Goal: Task Accomplishment & Management: Complete application form

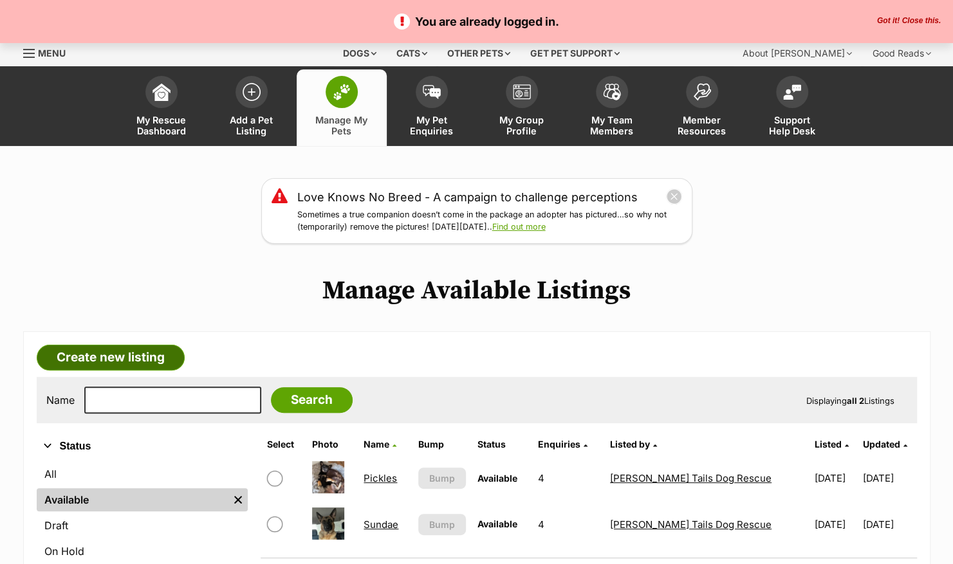
drag, startPoint x: 108, startPoint y: 365, endPoint x: 107, endPoint y: 357, distance: 8.5
click at [108, 365] on link "Create new listing" at bounding box center [111, 358] width 148 height 26
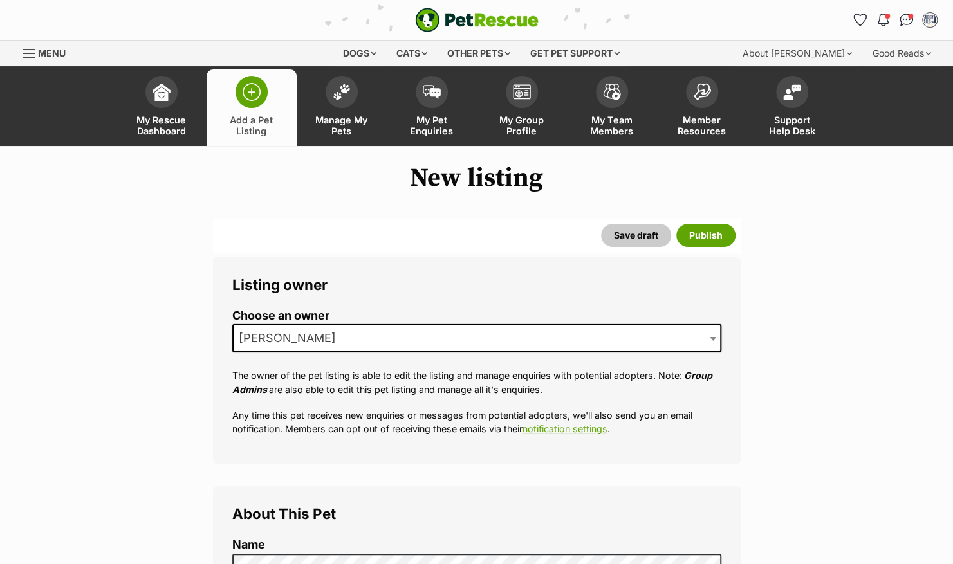
click at [414, 342] on span "[PERSON_NAME]" at bounding box center [476, 338] width 489 height 28
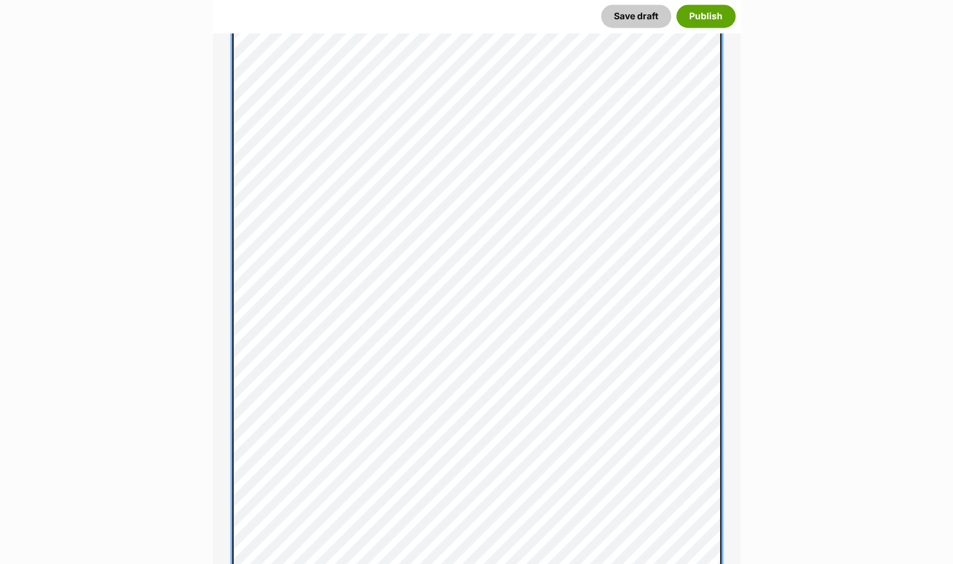
scroll to position [1632, 0]
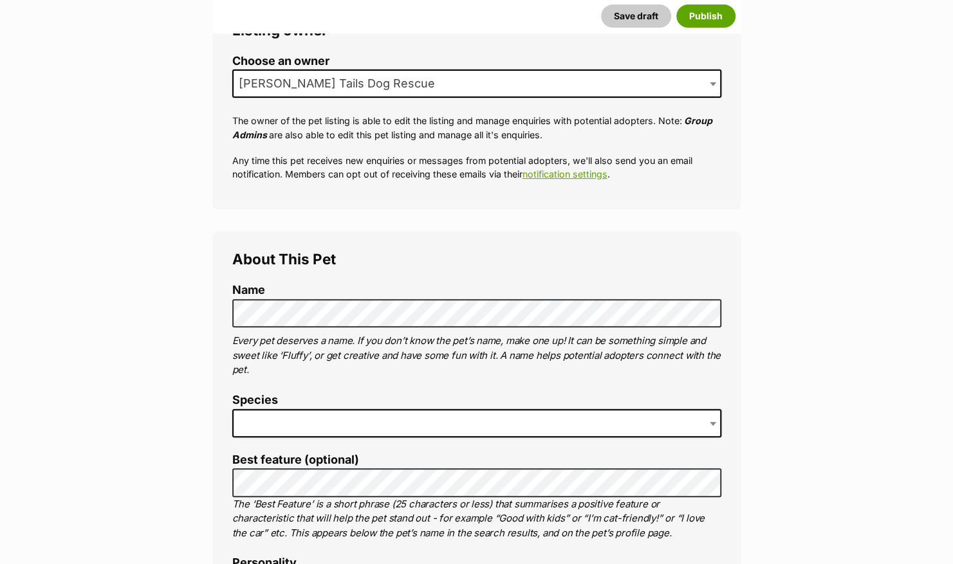
scroll to position [345, 0]
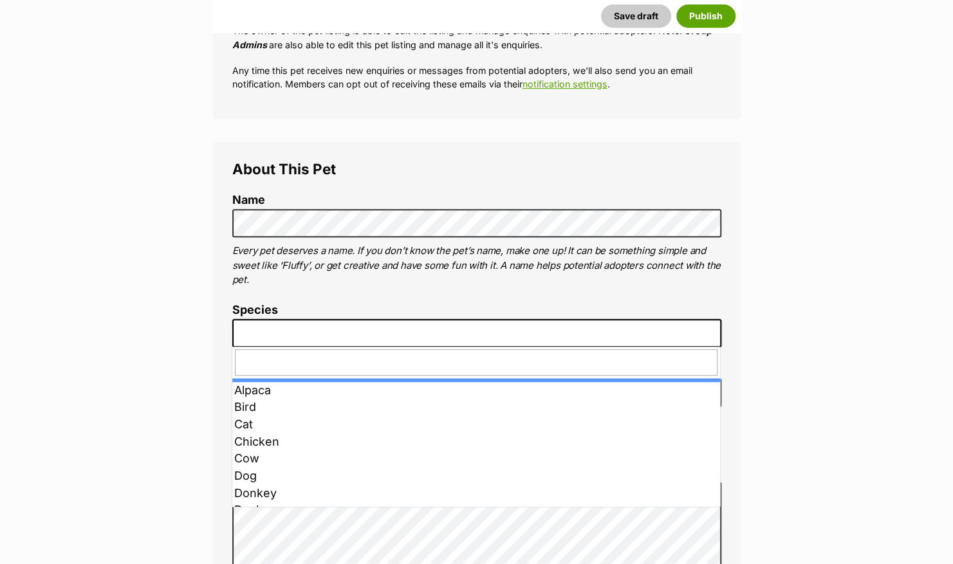
click at [299, 322] on span at bounding box center [476, 333] width 489 height 28
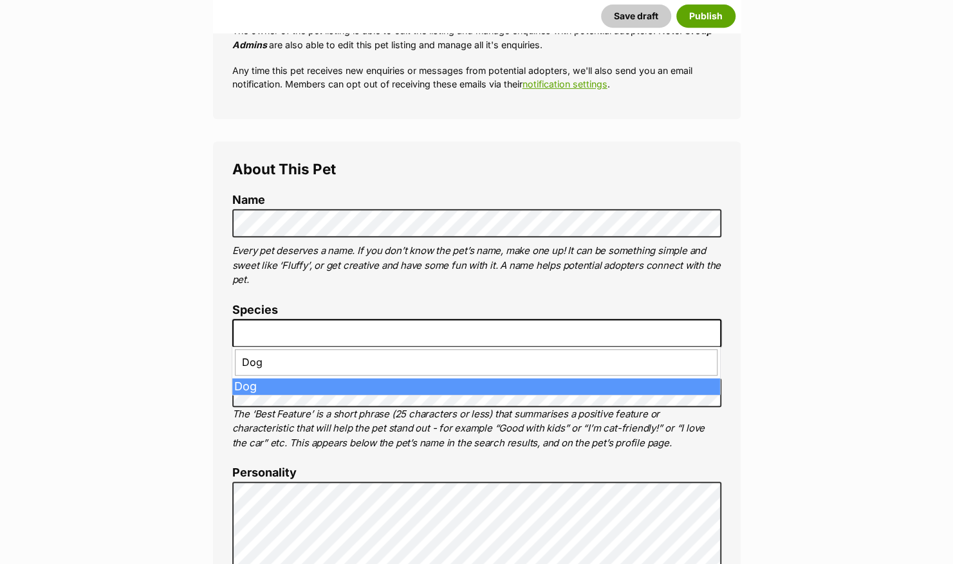
type input "Dog"
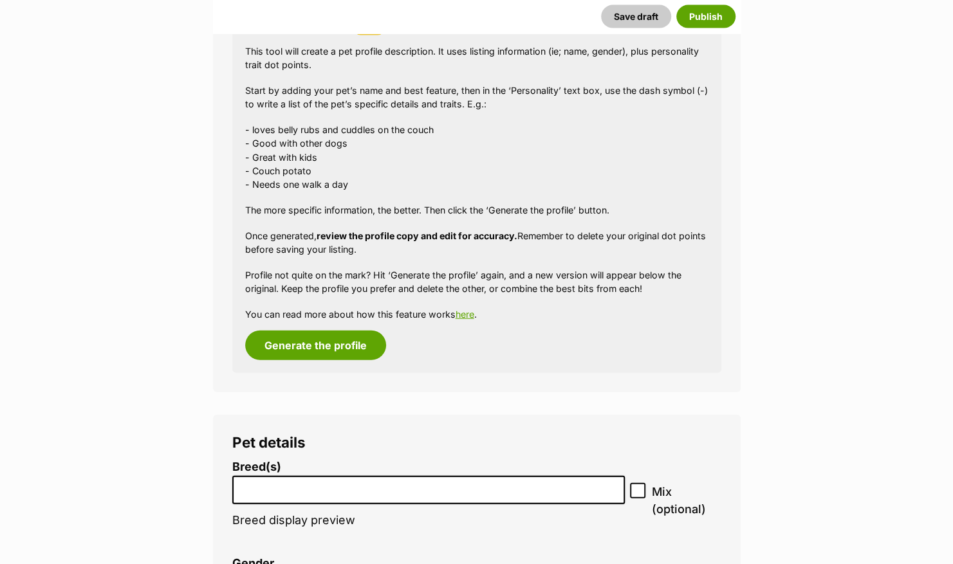
scroll to position [1825, 0]
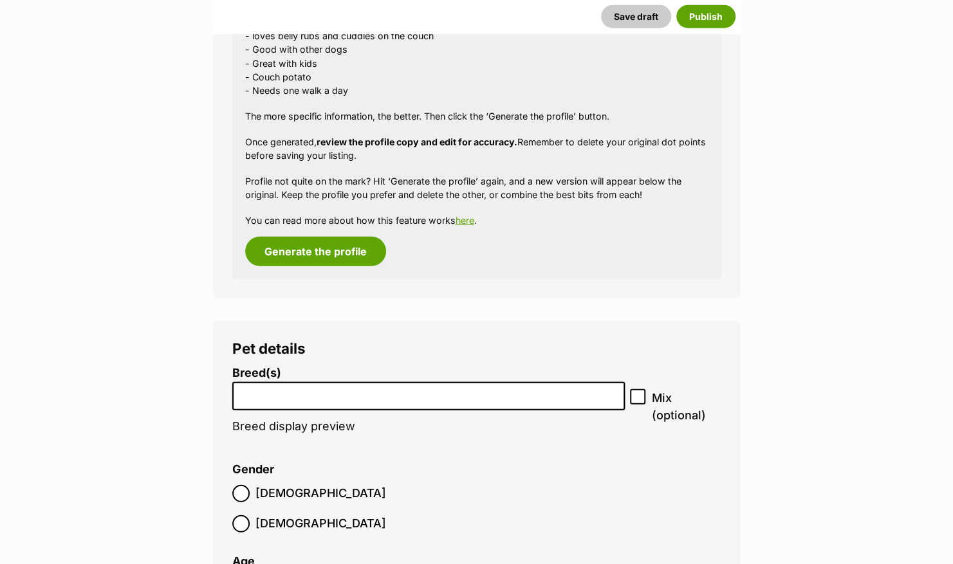
click at [313, 396] on input "search" at bounding box center [429, 394] width 384 height 14
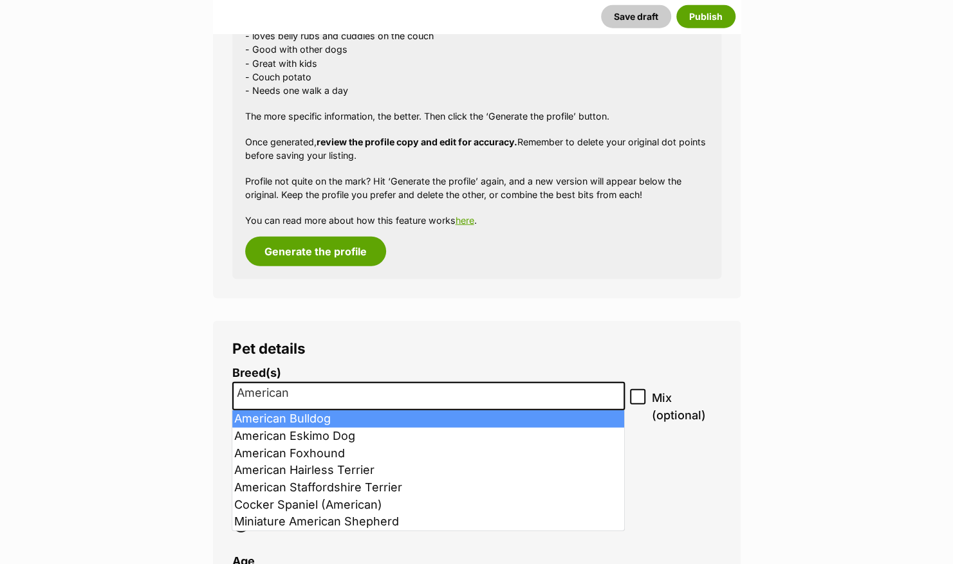
type input "American"
select select "7"
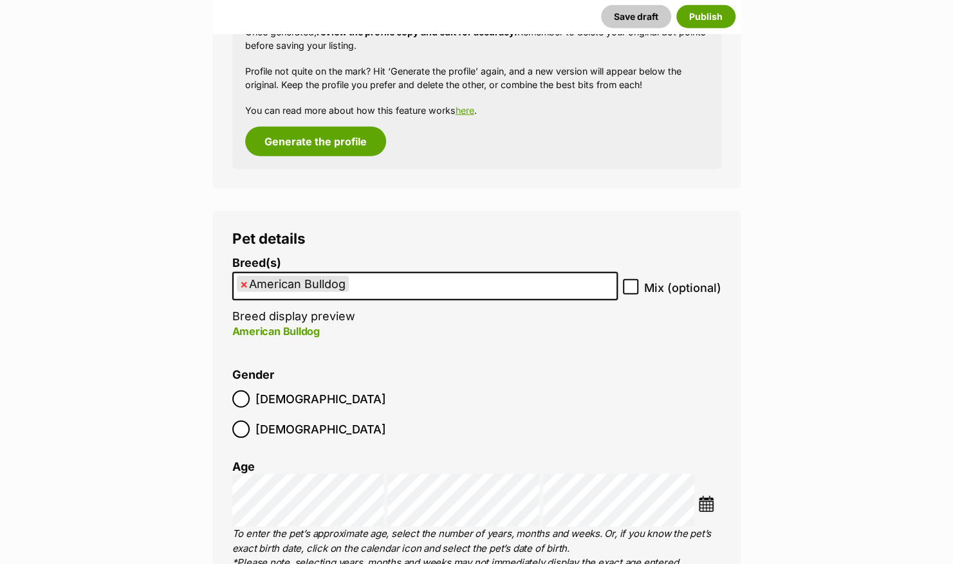
scroll to position [2082, 0]
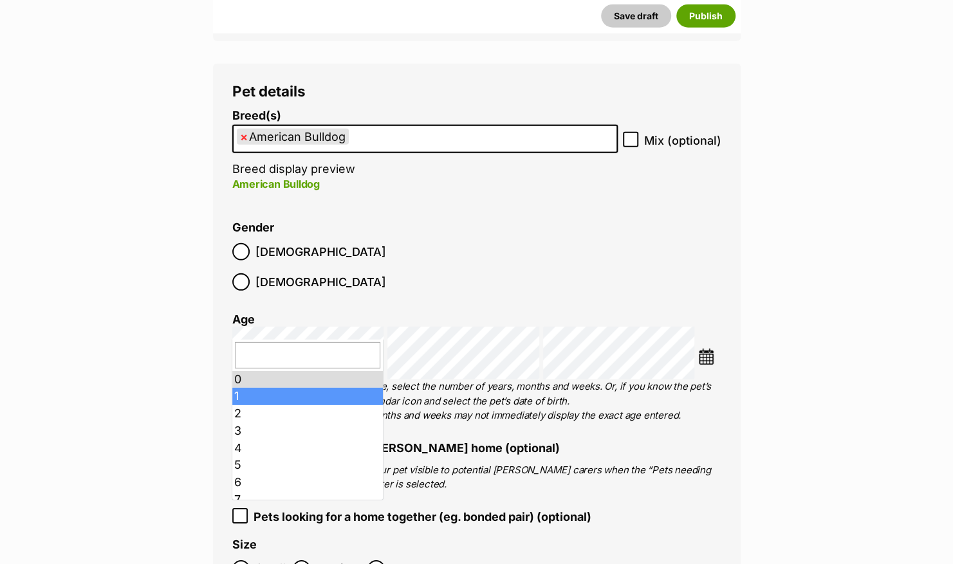
drag, startPoint x: 286, startPoint y: 392, endPoint x: 174, endPoint y: 352, distance: 119.1
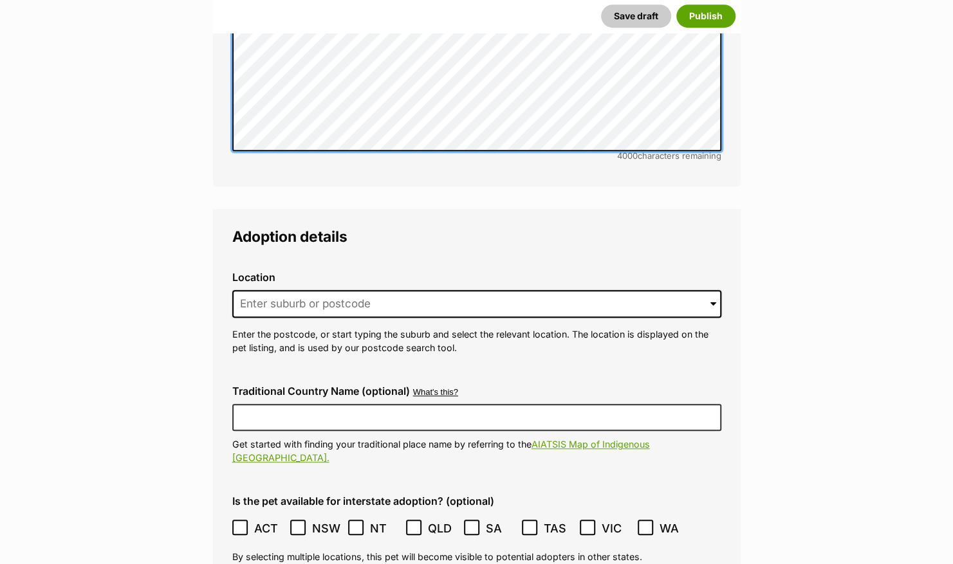
scroll to position [3369, 0]
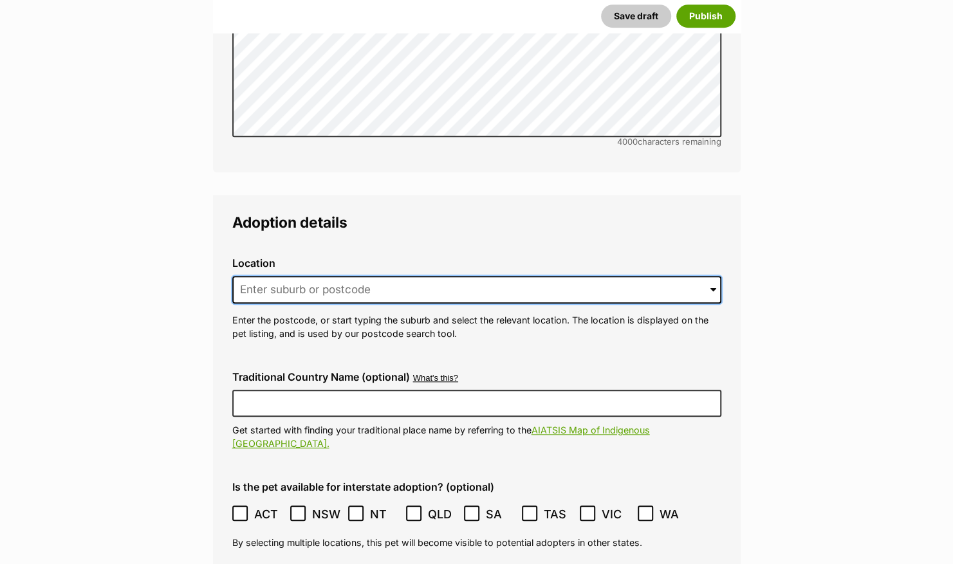
drag, startPoint x: 370, startPoint y: 268, endPoint x: 370, endPoint y: 261, distance: 7.1
click at [370, 276] on input at bounding box center [476, 290] width 489 height 28
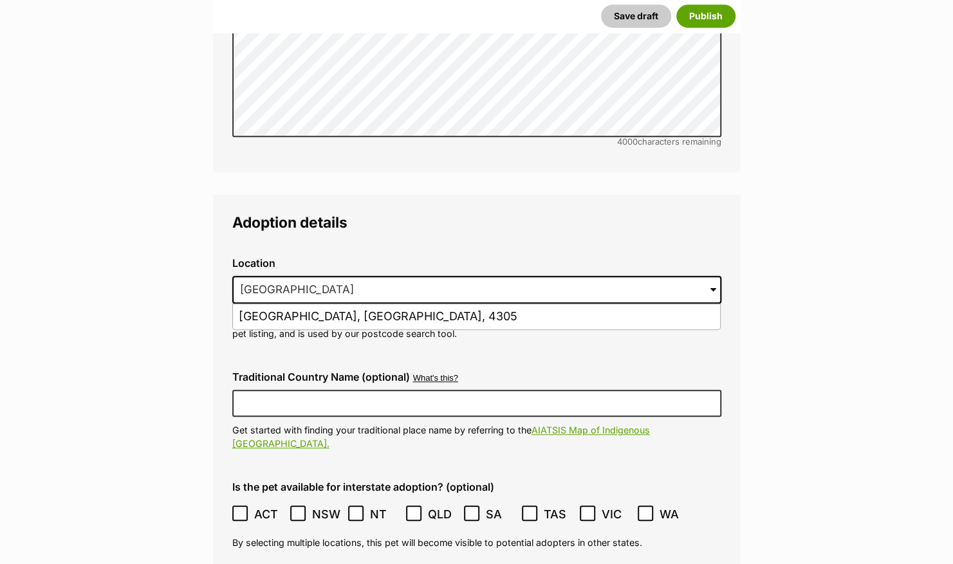
click at [314, 304] on li "Ipswich, Queensland, 4305" at bounding box center [476, 316] width 487 height 25
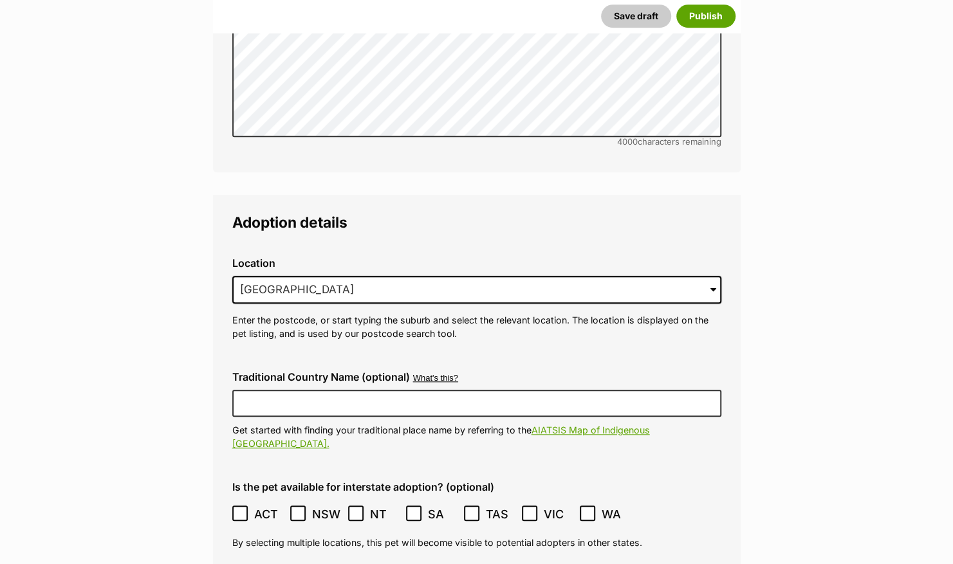
type input "Ipswich, Queensland, 4305"
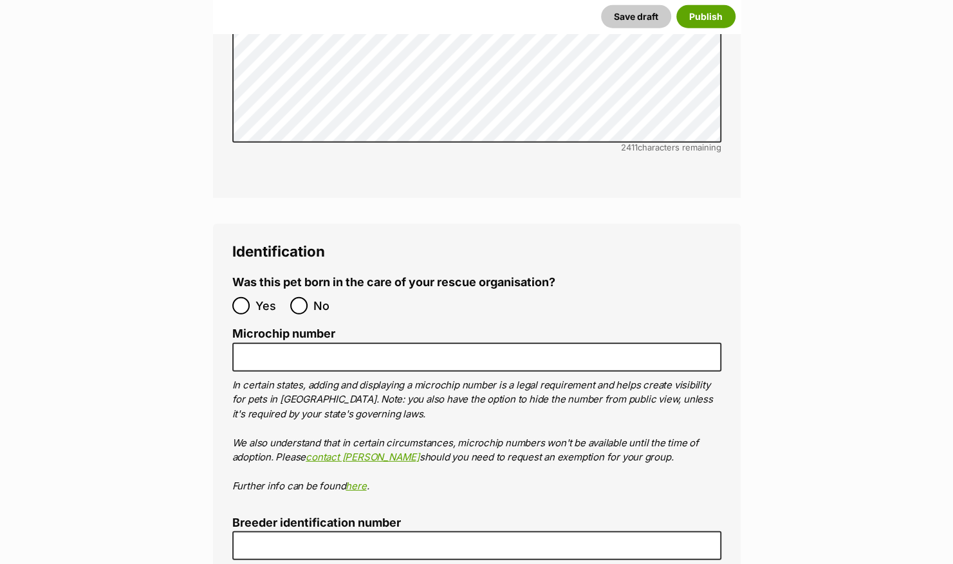
scroll to position [4784, 0]
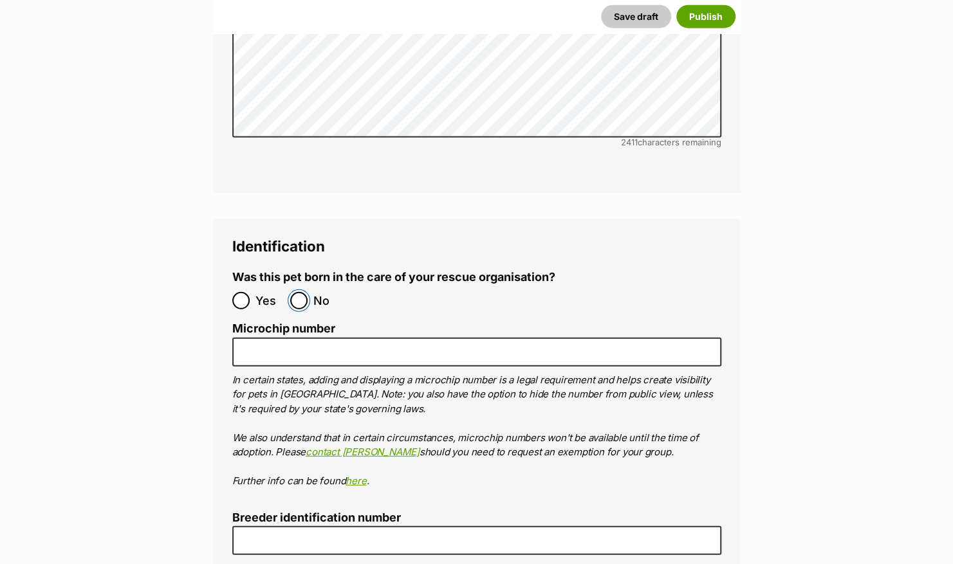
click at [302, 292] on input "No" at bounding box center [298, 300] width 17 height 17
radio input "true"
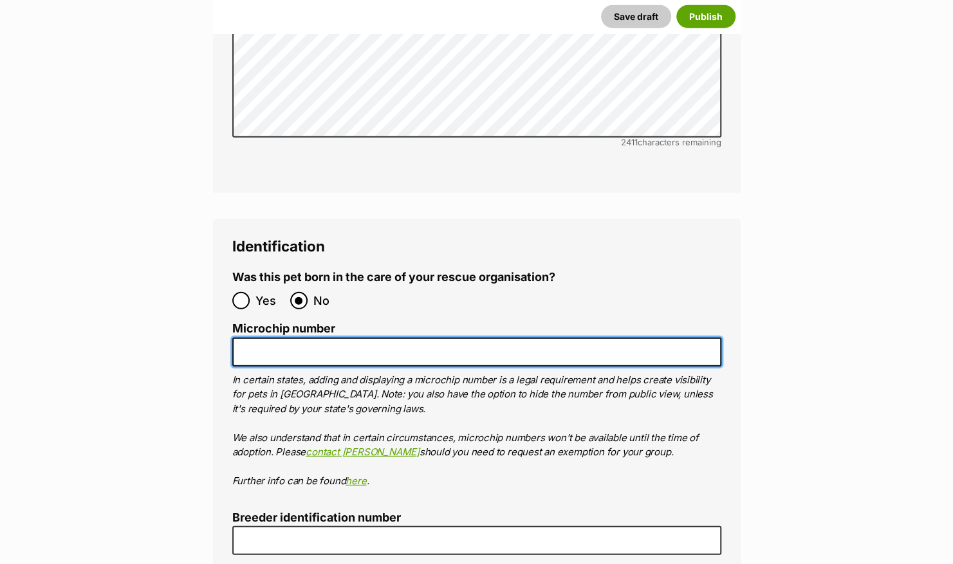
click at [312, 338] on input "Microchip number" at bounding box center [476, 352] width 489 height 29
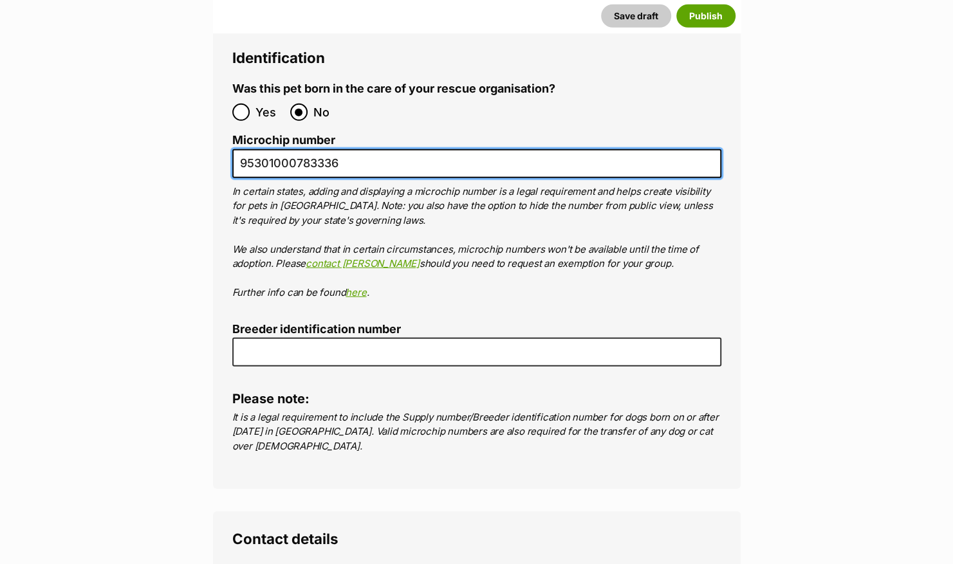
scroll to position [4977, 0]
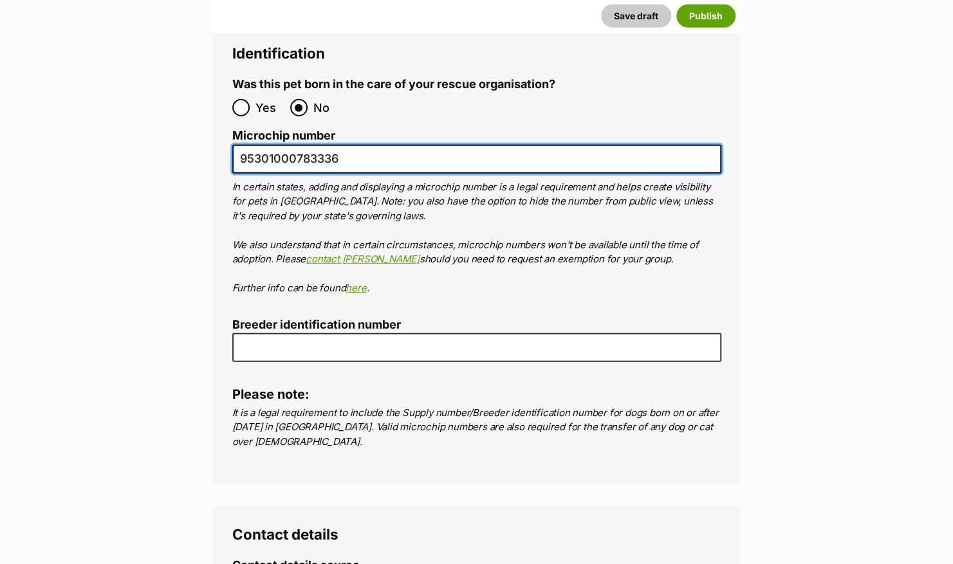
type input "95301000783336"
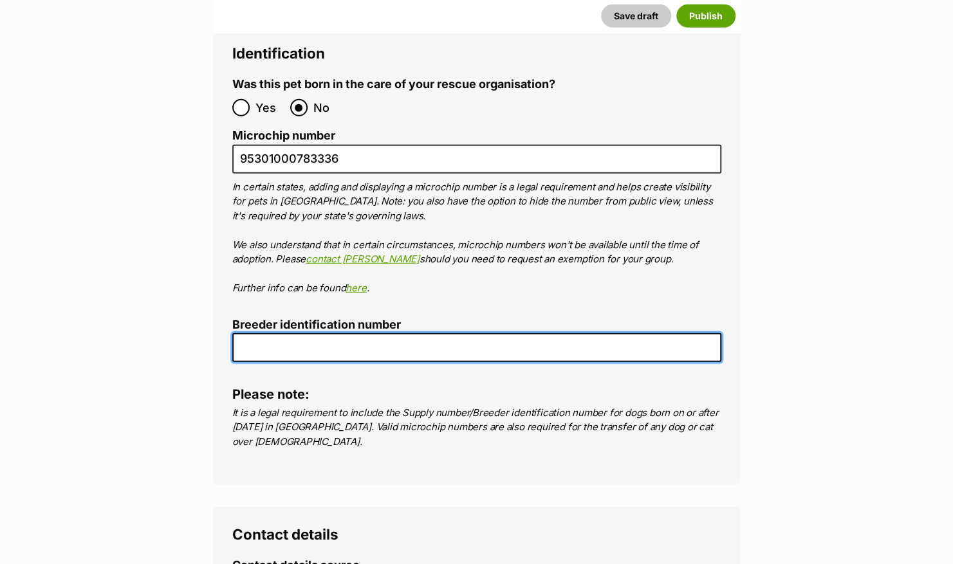
click at [370, 333] on input "Breeder identification number" at bounding box center [476, 347] width 489 height 29
type input "BIN0015822857785"
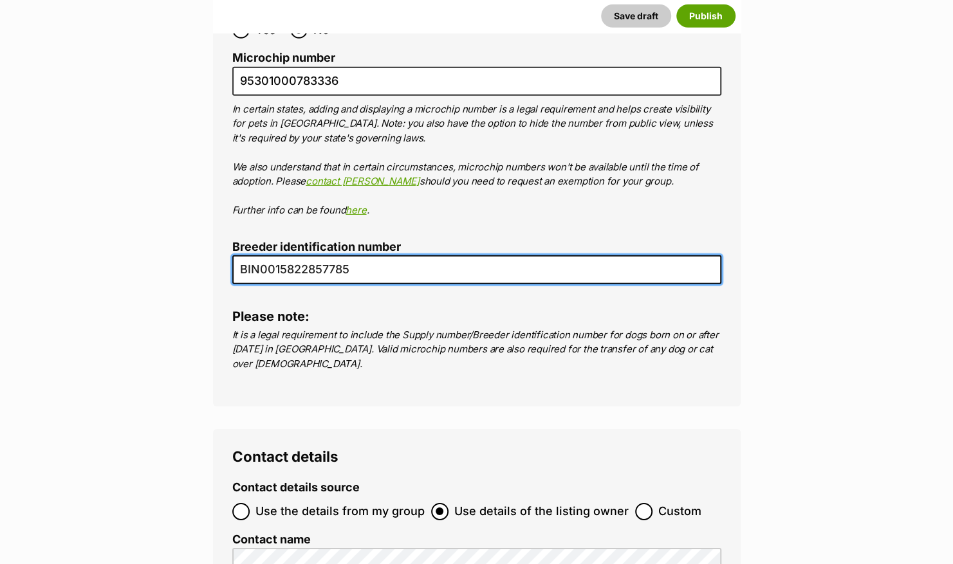
scroll to position [5201, 0]
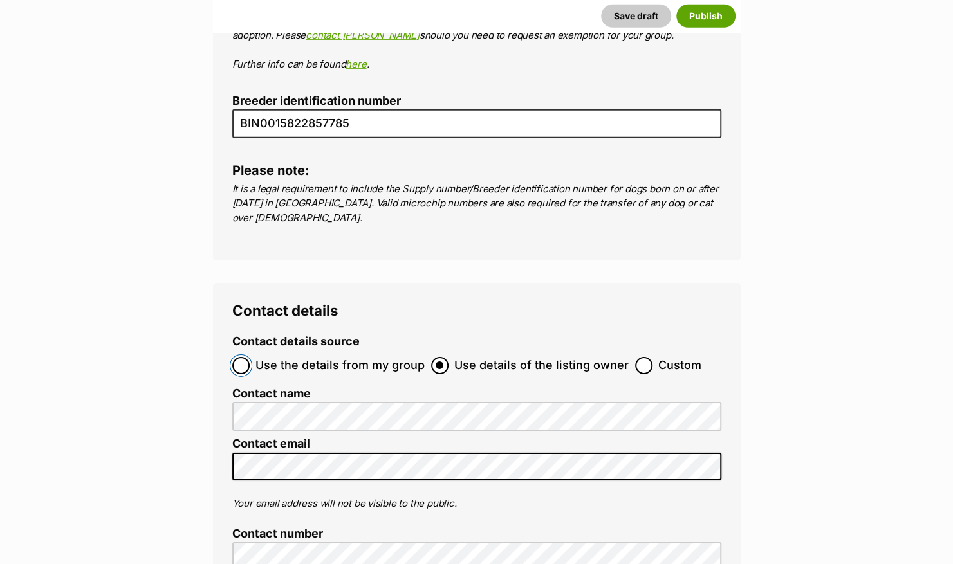
click at [242, 357] on input "Use the details from my group" at bounding box center [240, 365] width 17 height 17
radio input "true"
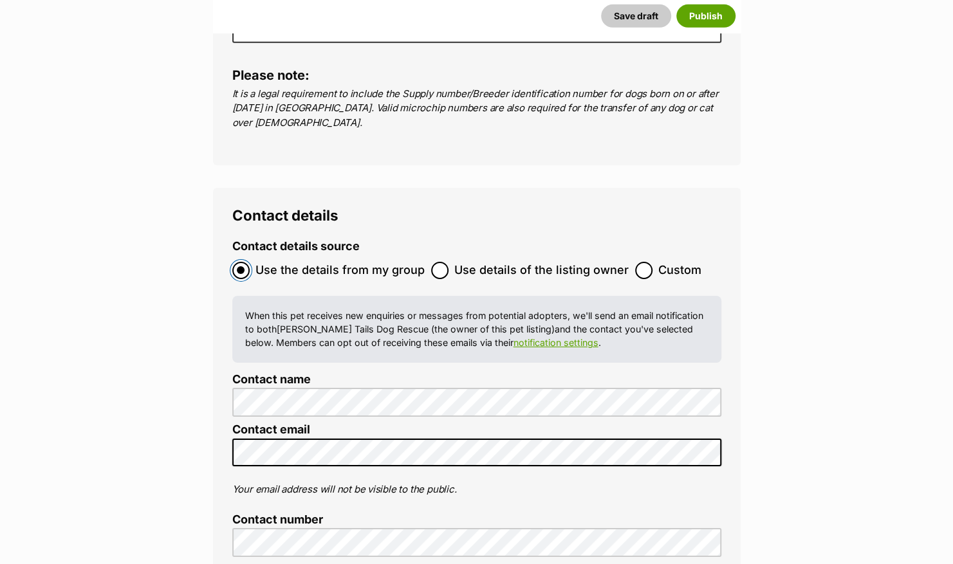
scroll to position [5459, 0]
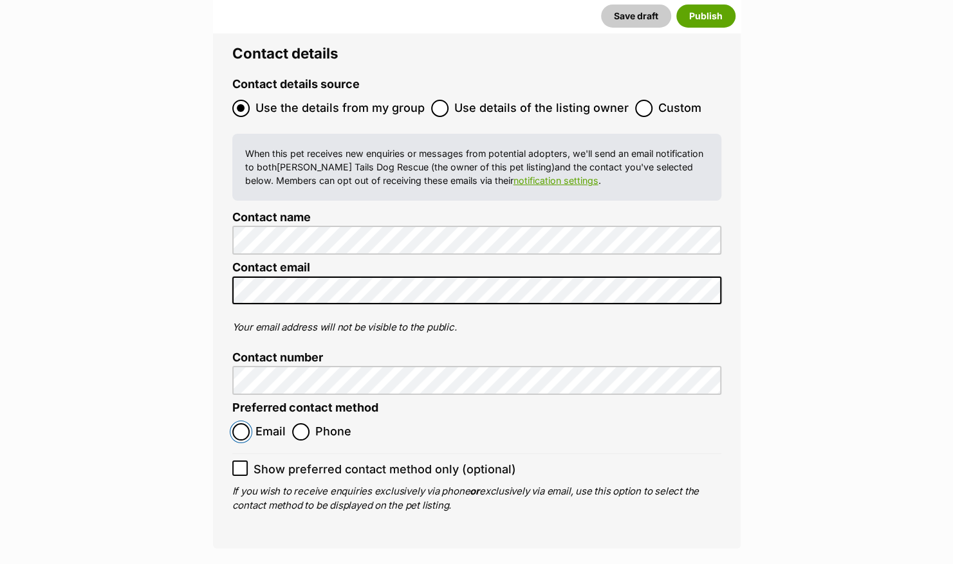
click at [246, 423] on input "Email" at bounding box center [240, 431] width 17 height 17
radio input "true"
drag, startPoint x: 512, startPoint y: 539, endPoint x: 493, endPoint y: 519, distance: 27.3
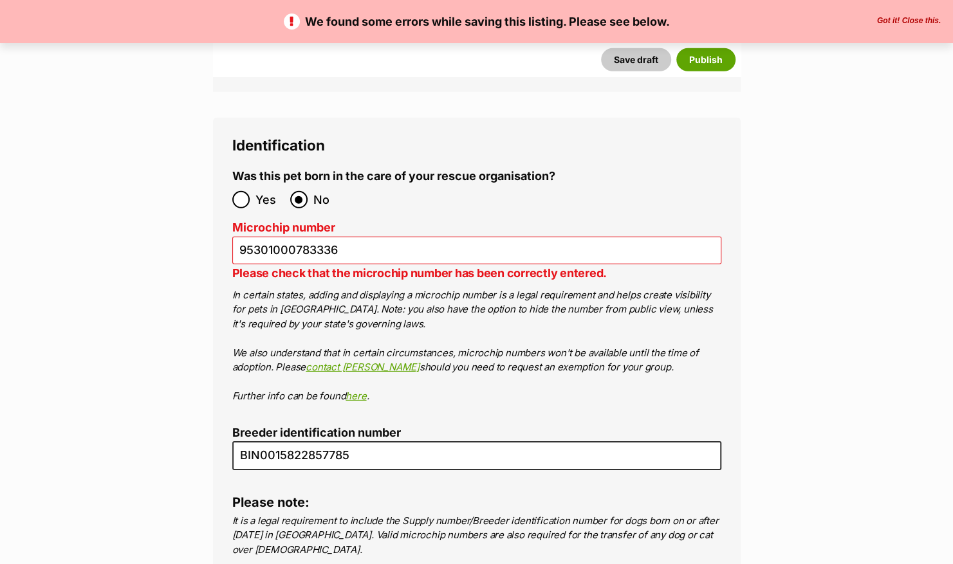
scroll to position [4954, 0]
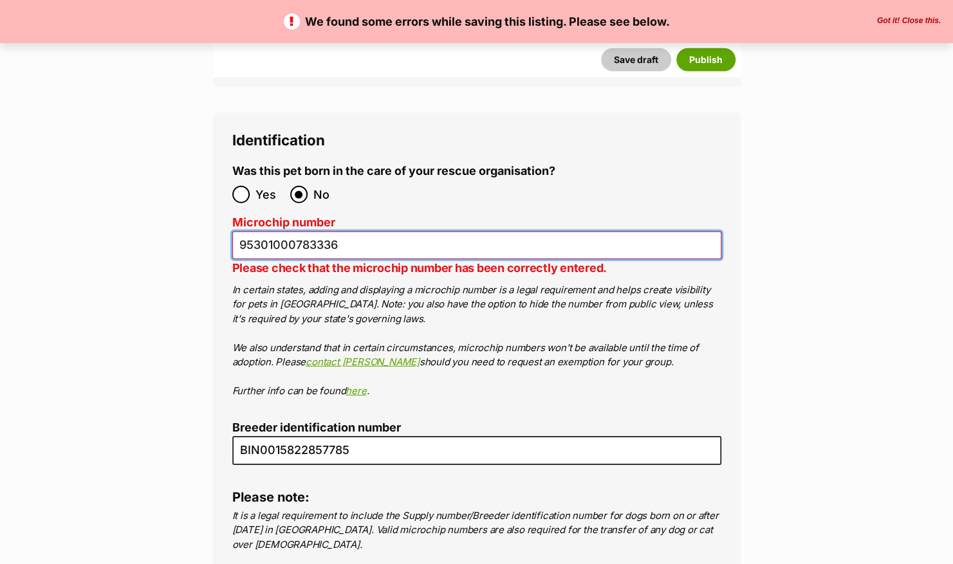
click at [347, 232] on input "95301000783336" at bounding box center [476, 246] width 489 height 28
type input "9530100078333"
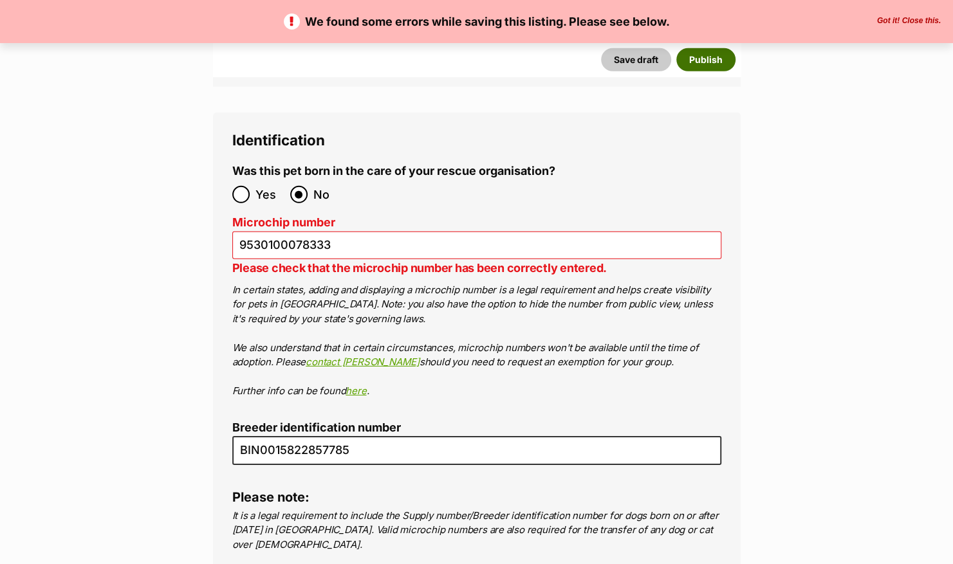
click at [708, 63] on button "Publish" at bounding box center [705, 59] width 59 height 23
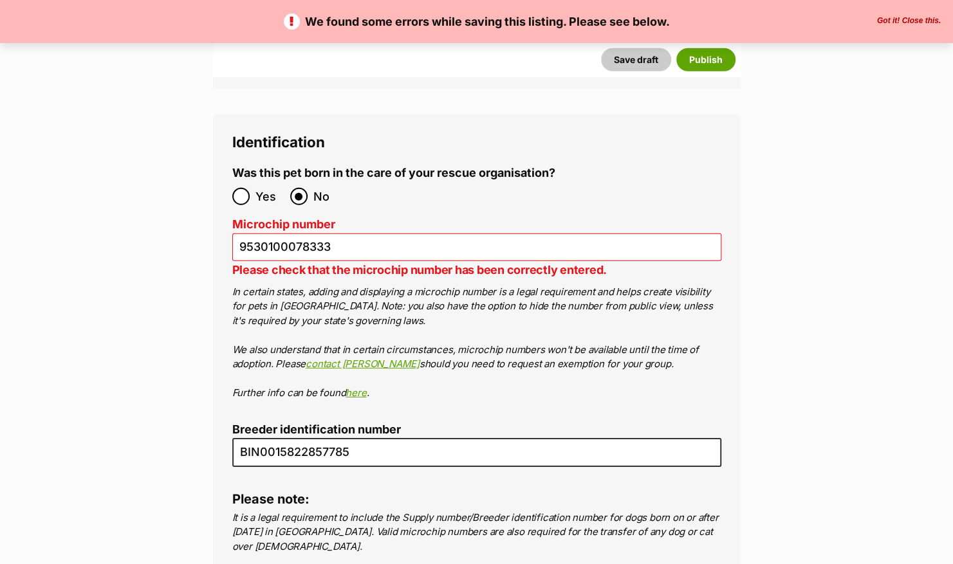
scroll to position [5018, 0]
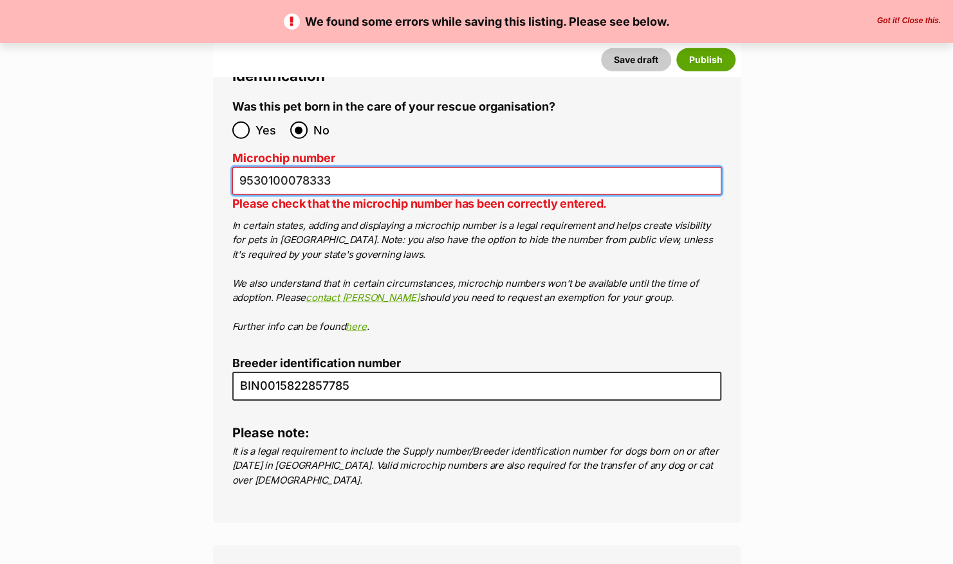
click at [329, 167] on input "9530100078333" at bounding box center [476, 181] width 489 height 28
type input "953010007833398"
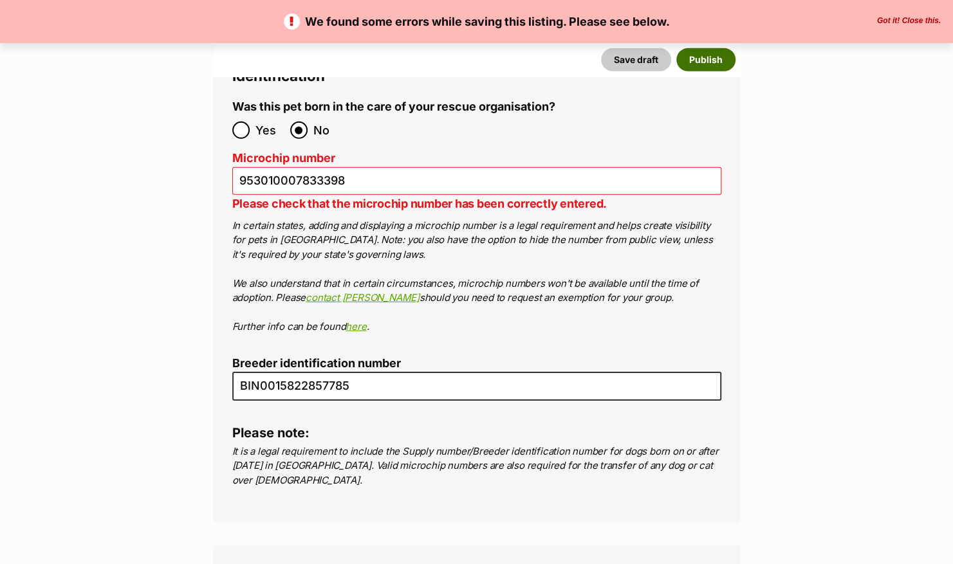
click at [706, 64] on button "Publish" at bounding box center [705, 59] width 59 height 23
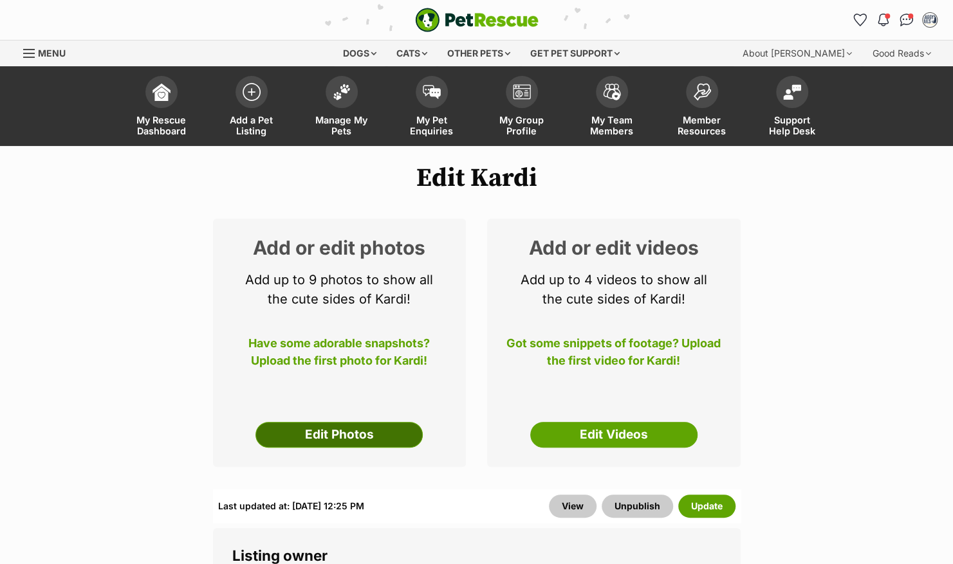
click at [335, 438] on link "Edit Photos" at bounding box center [338, 435] width 167 height 26
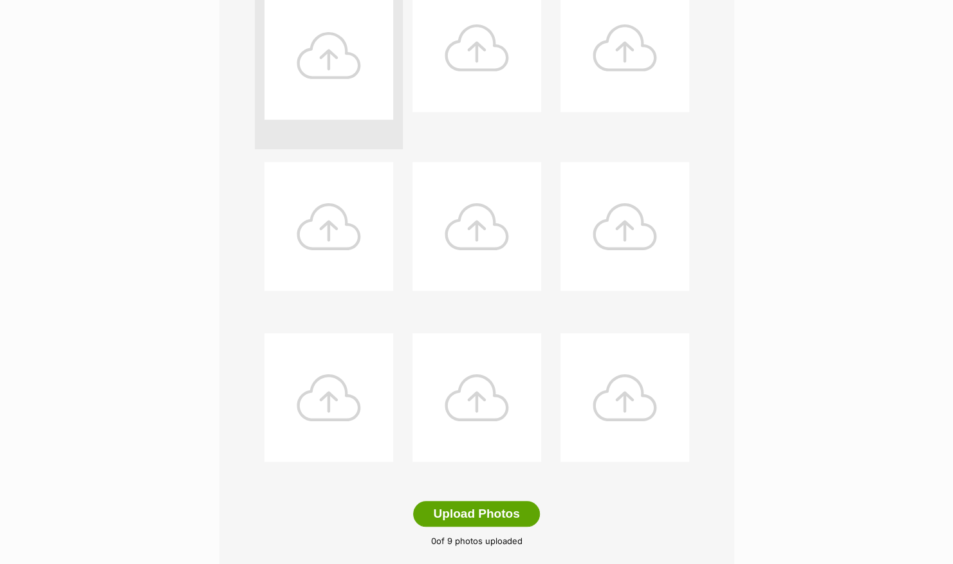
scroll to position [450, 0]
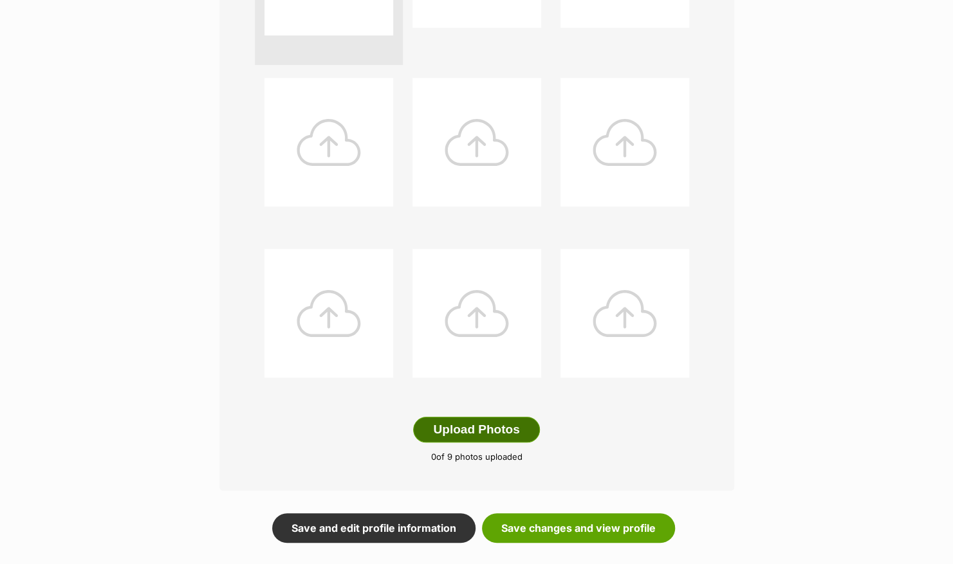
click at [482, 427] on button "Upload Photos" at bounding box center [476, 430] width 126 height 26
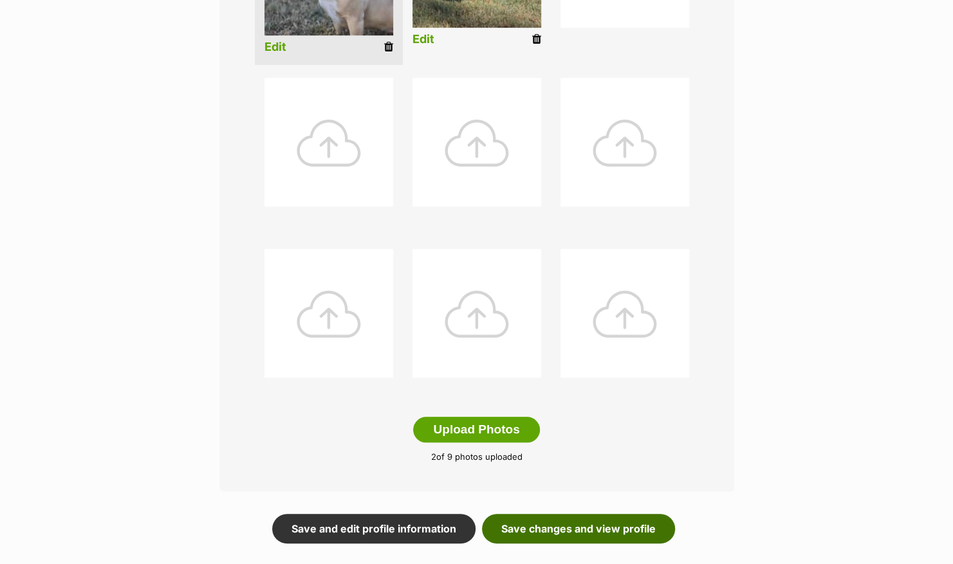
click at [585, 526] on link "Save changes and view profile" at bounding box center [578, 529] width 193 height 30
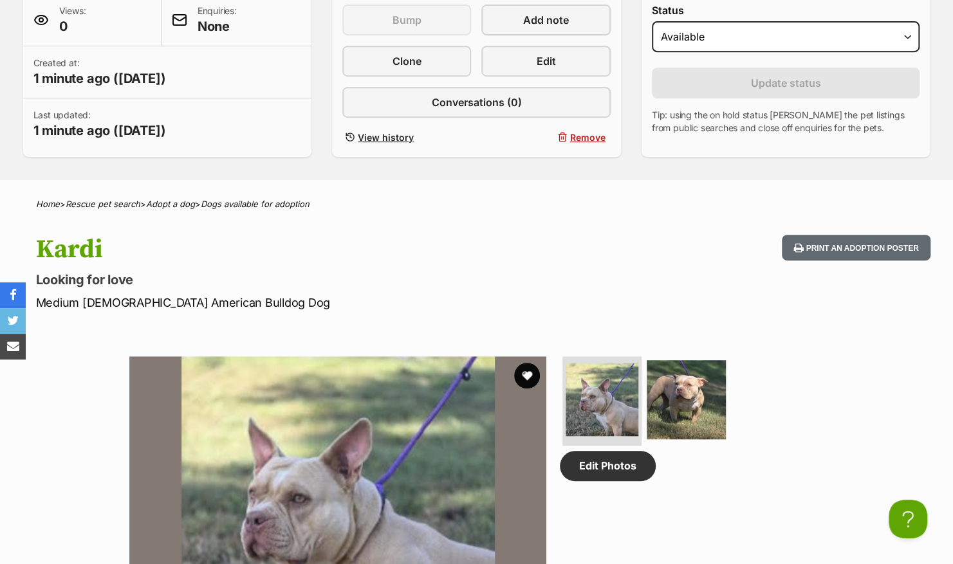
scroll to position [579, 0]
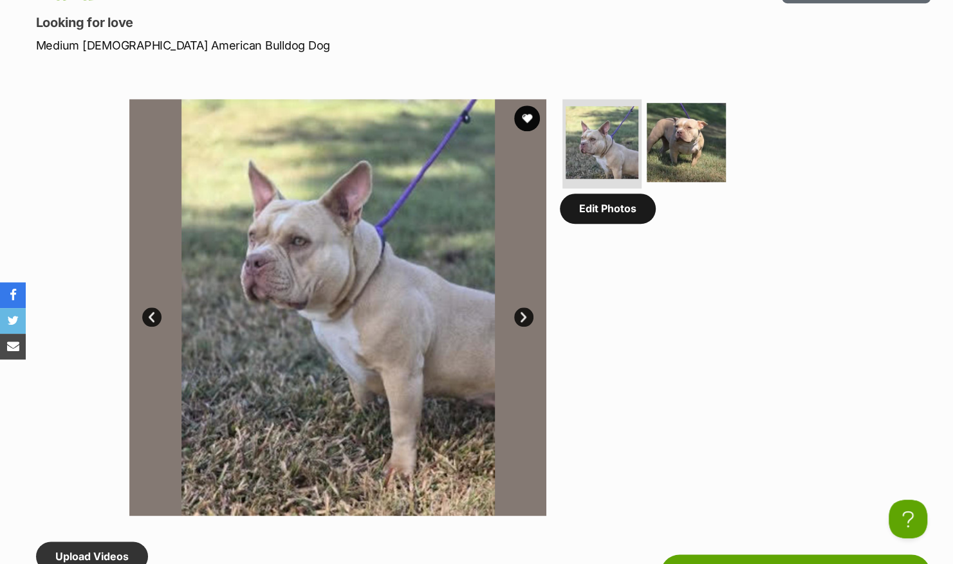
click at [612, 213] on link "Edit Photos" at bounding box center [608, 209] width 96 height 30
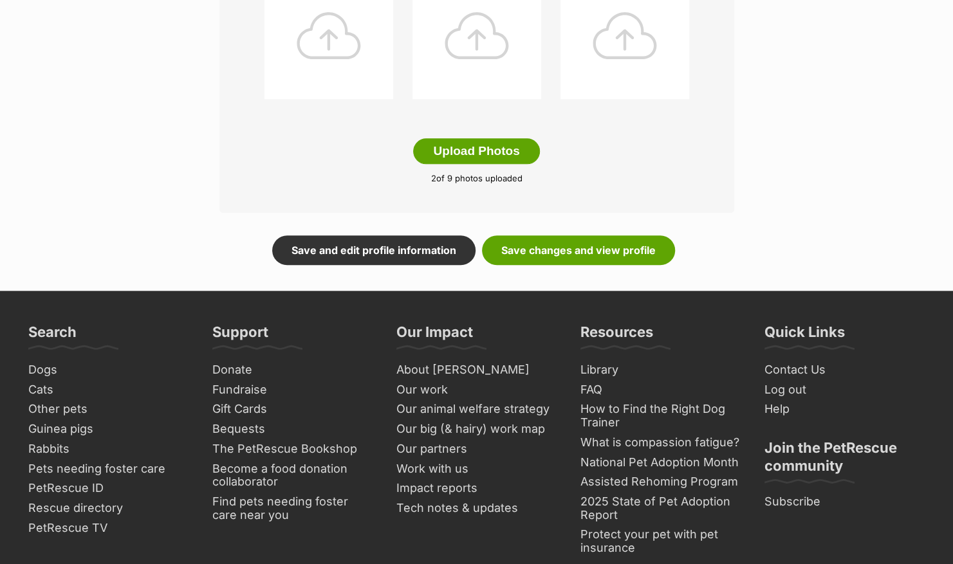
scroll to position [836, 0]
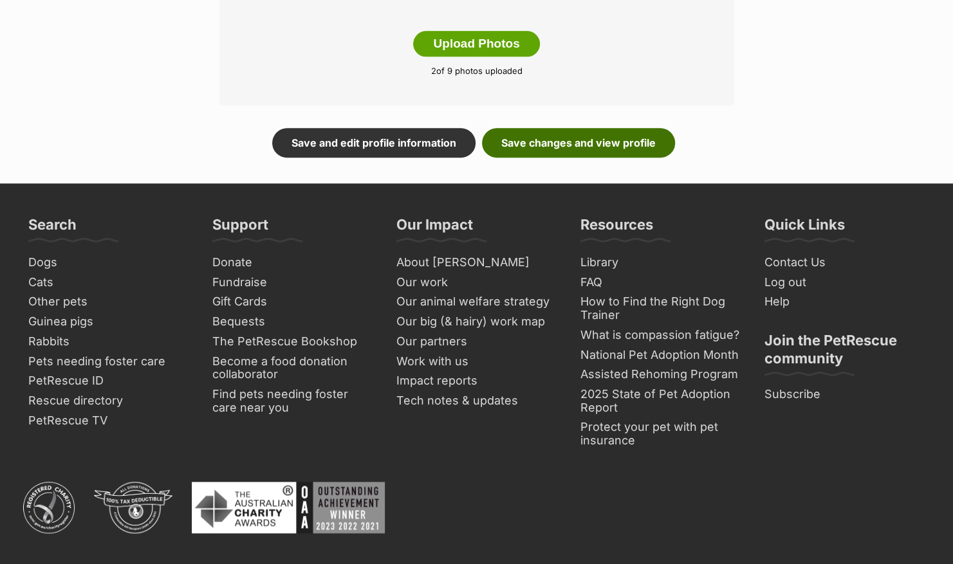
click at [598, 156] on link "Save changes and view profile" at bounding box center [578, 143] width 193 height 30
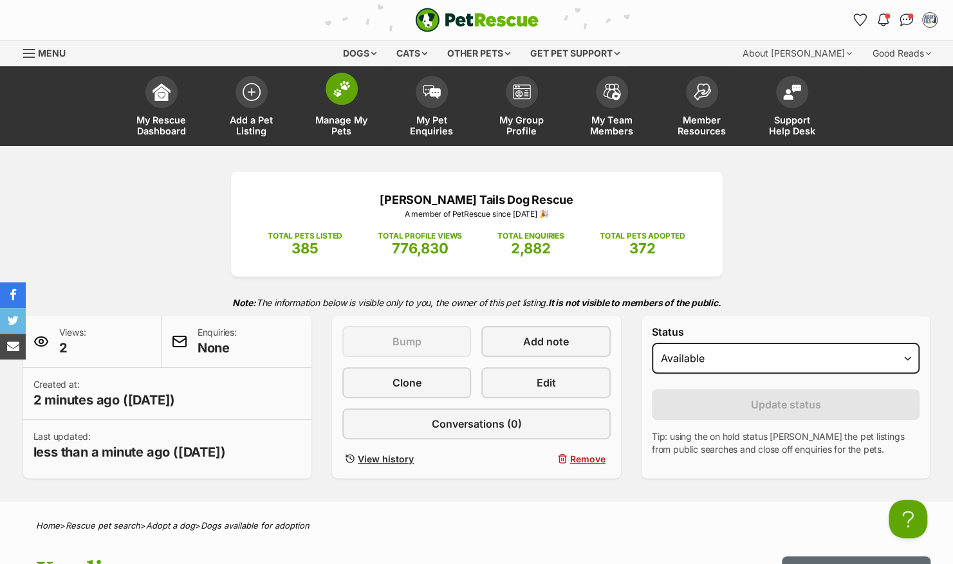
click at [341, 86] on img at bounding box center [342, 88] width 18 height 17
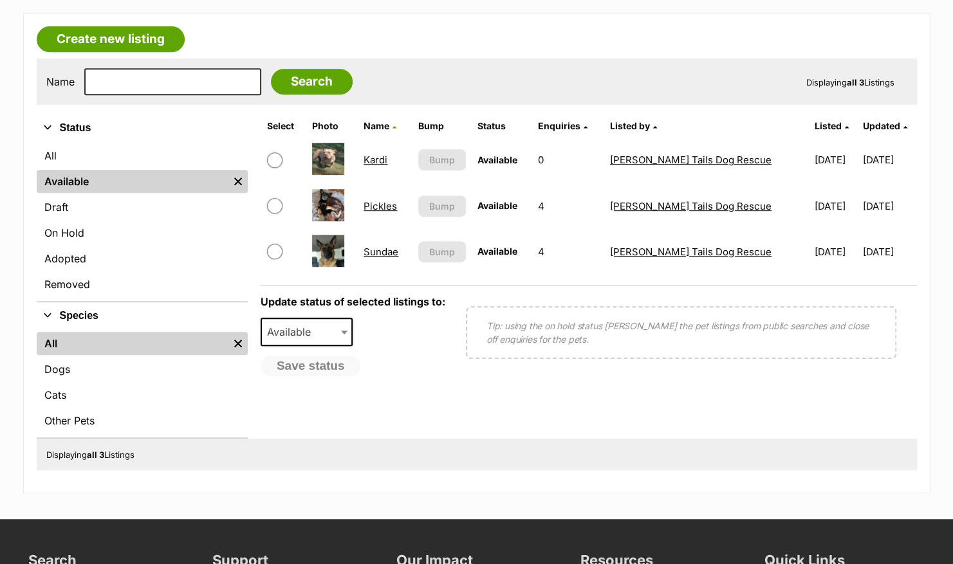
scroll to position [257, 0]
